Goal: Task Accomplishment & Management: Manage account settings

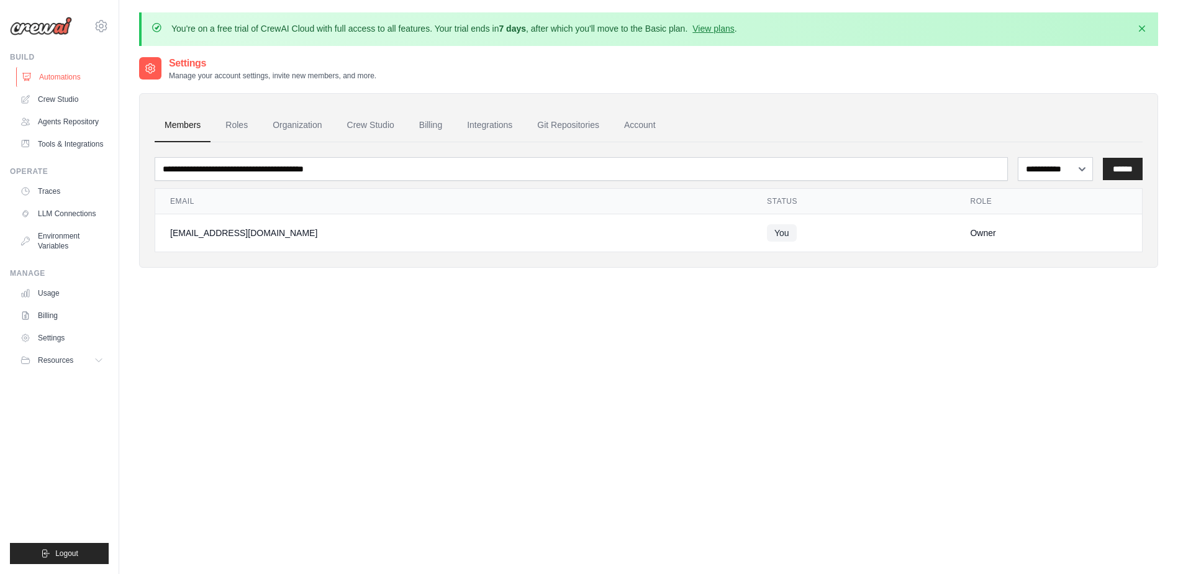
click at [76, 73] on link "Automations" at bounding box center [63, 77] width 94 height 20
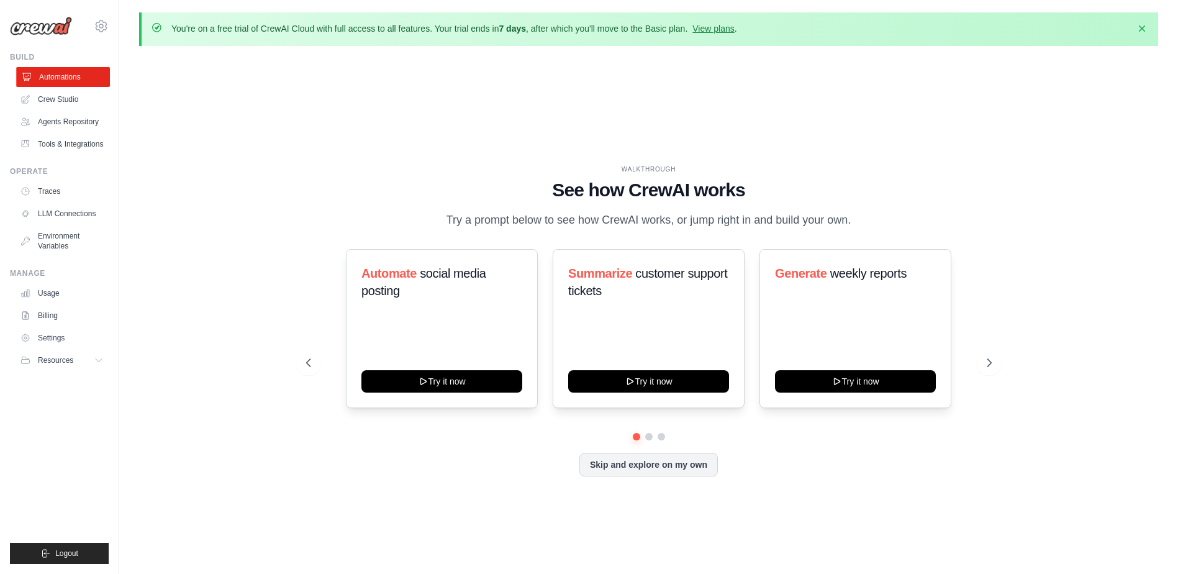
click at [68, 78] on link "Automations" at bounding box center [63, 77] width 94 height 20
click at [1143, 29] on icon "button" at bounding box center [1142, 28] width 6 height 6
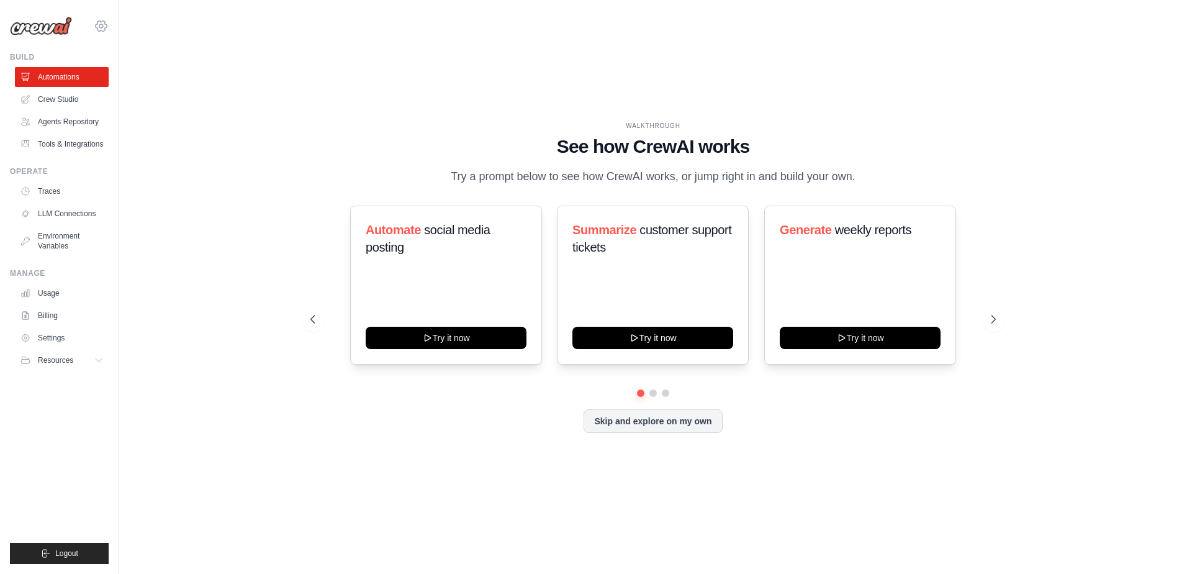
click at [99, 25] on icon at bounding box center [101, 26] width 15 height 15
click at [152, 78] on span "Settings" at bounding box center [154, 77] width 98 height 12
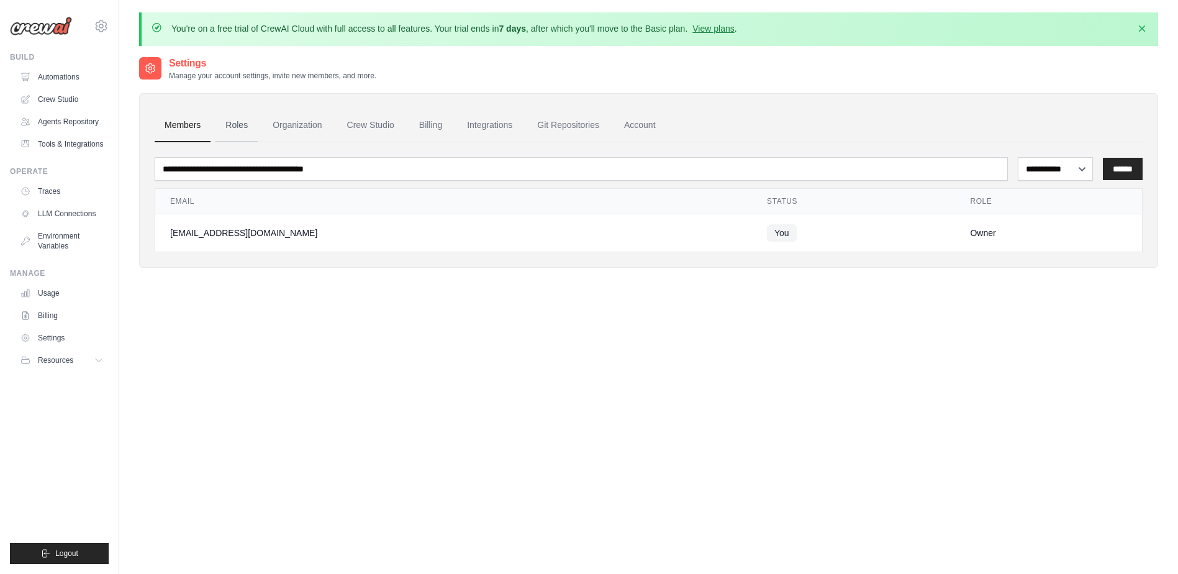
click at [239, 125] on link "Roles" at bounding box center [237, 126] width 42 height 34
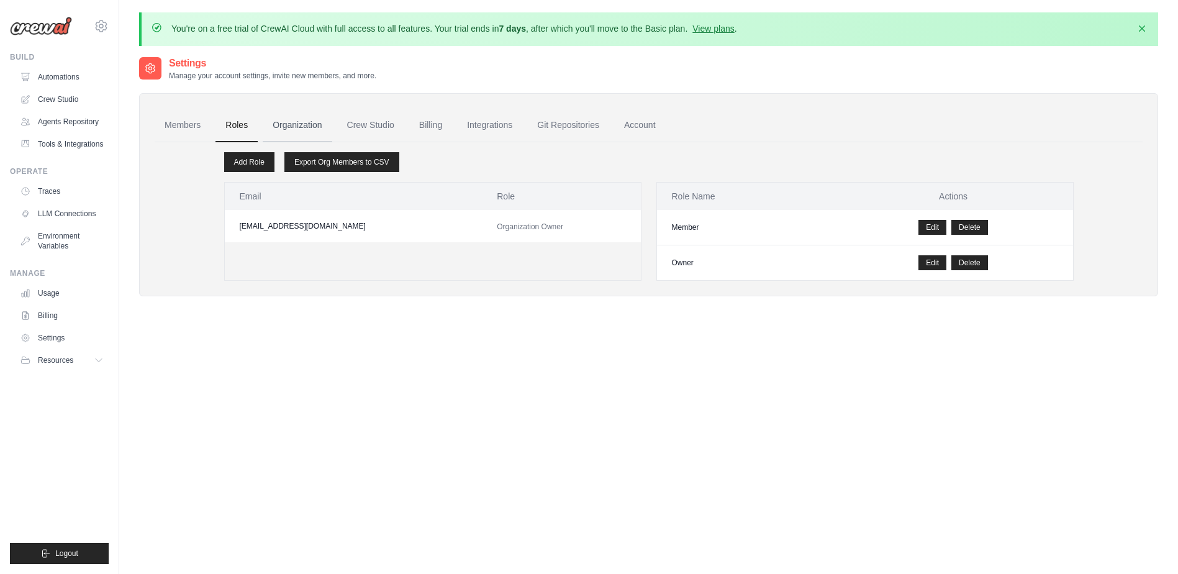
click at [294, 125] on link "Organization" at bounding box center [297, 126] width 69 height 34
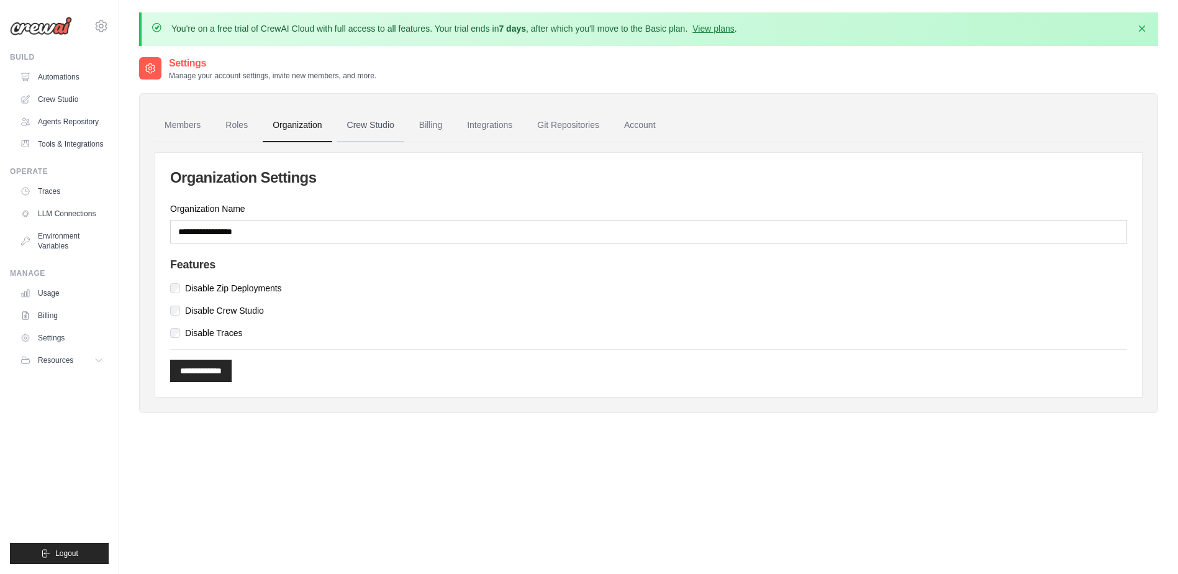
click at [380, 121] on link "Crew Studio" at bounding box center [370, 126] width 67 height 34
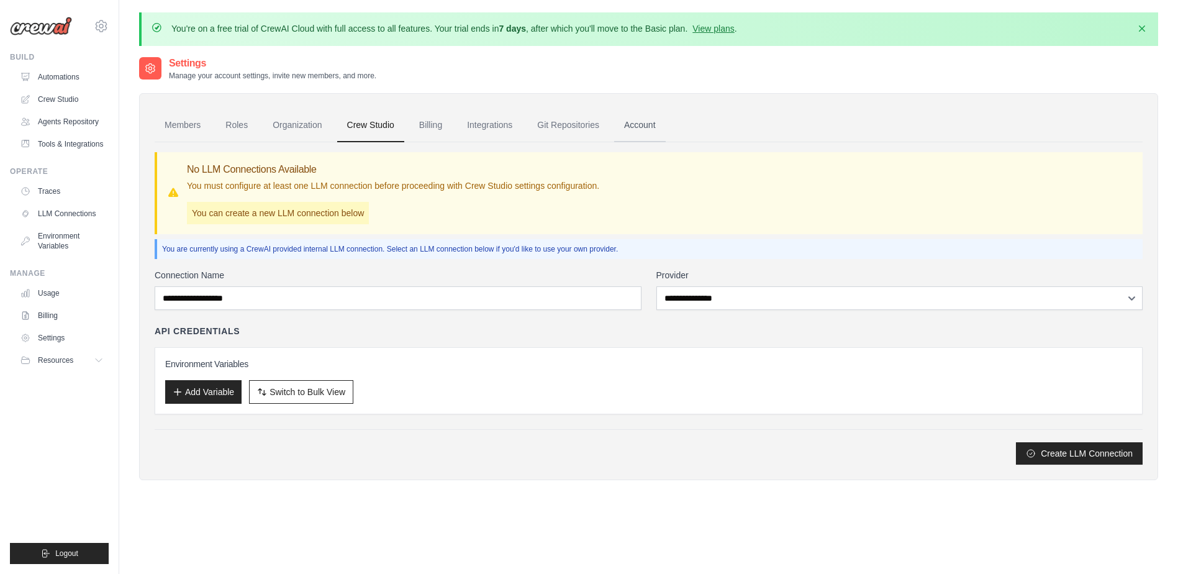
click at [645, 124] on link "Account" at bounding box center [640, 126] width 52 height 34
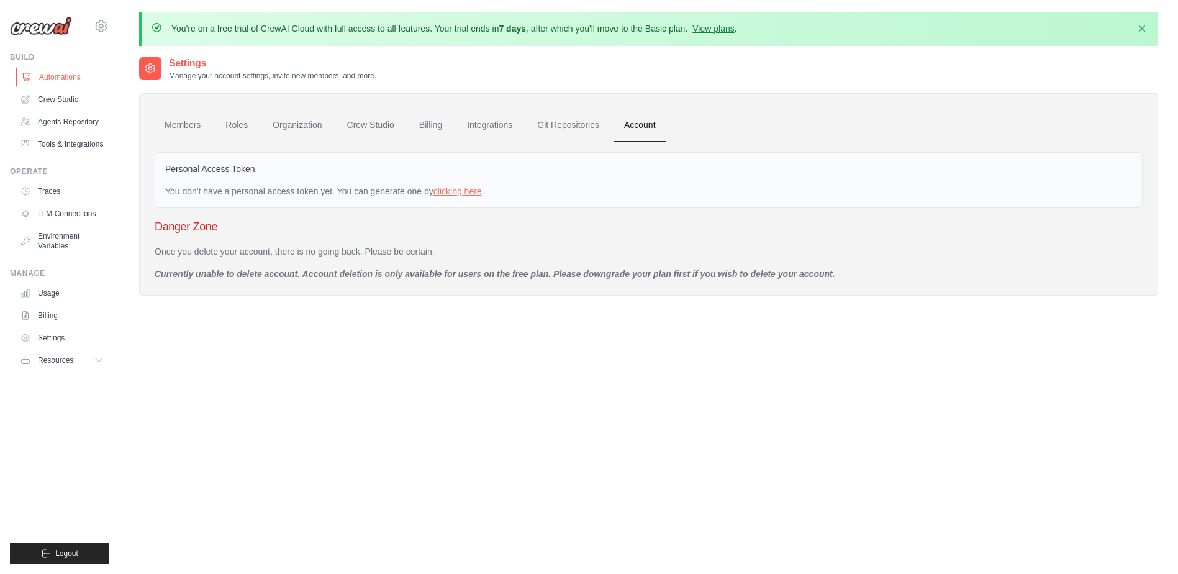
click at [68, 76] on link "Automations" at bounding box center [63, 77] width 94 height 20
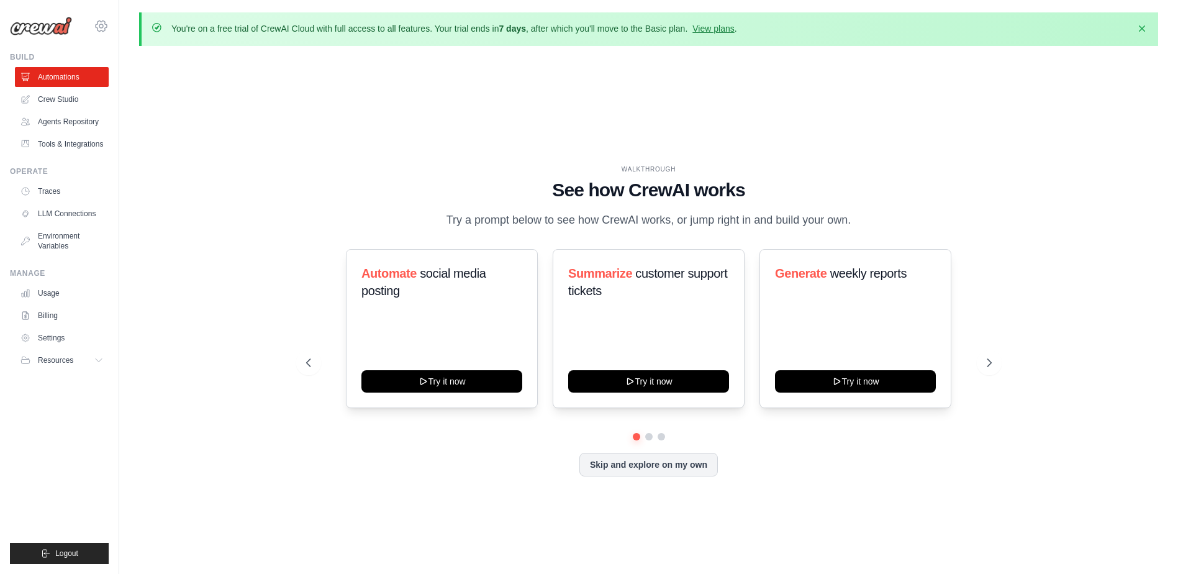
click at [99, 25] on icon at bounding box center [101, 26] width 4 height 4
click at [129, 79] on span "Settings" at bounding box center [154, 77] width 98 height 12
